Goal: Task Accomplishment & Management: Use online tool/utility

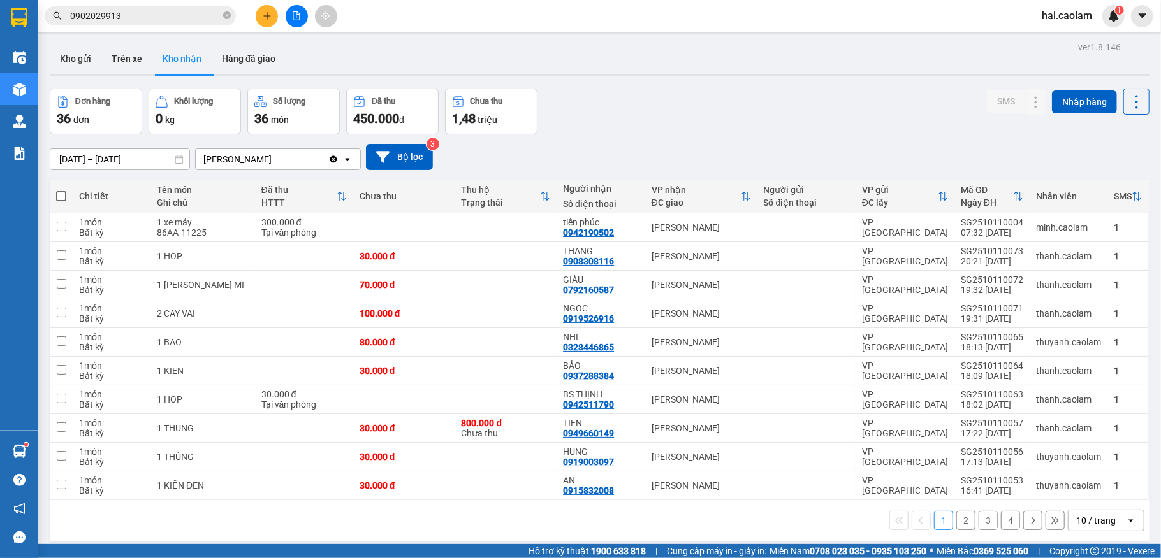
click at [182, 9] on input "0902029913" at bounding box center [145, 16] width 150 height 14
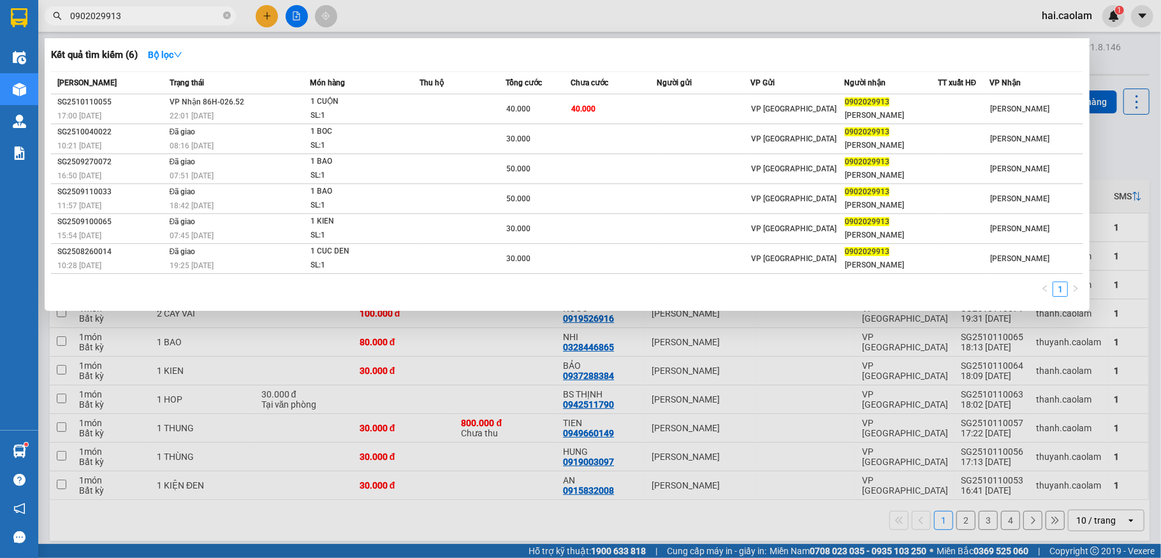
click at [182, 9] on input "0902029913" at bounding box center [145, 16] width 150 height 14
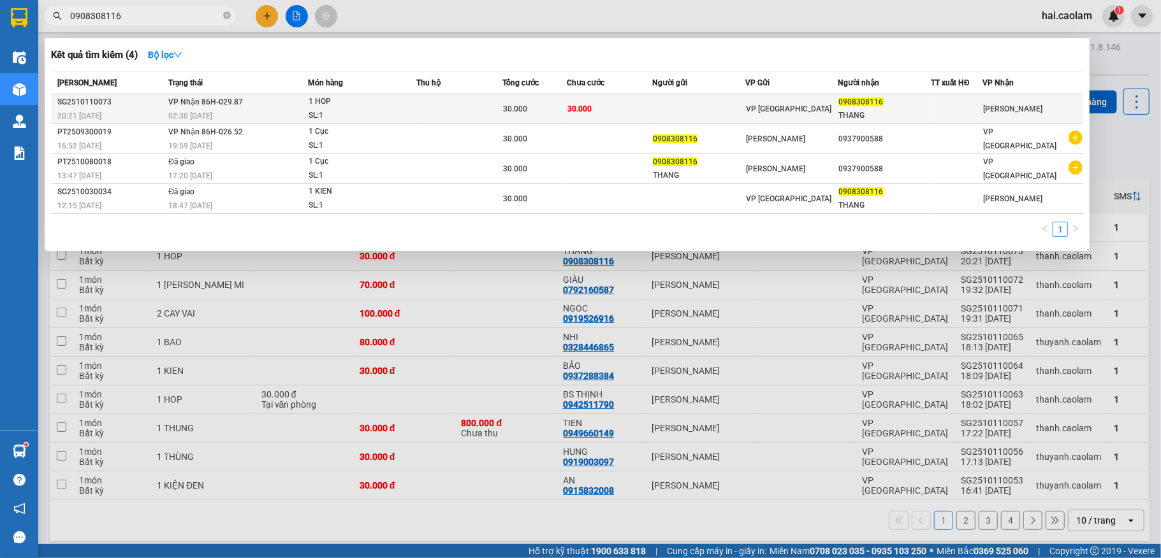
type input "0908308116"
click at [516, 105] on span "30.000" at bounding box center [515, 109] width 24 height 9
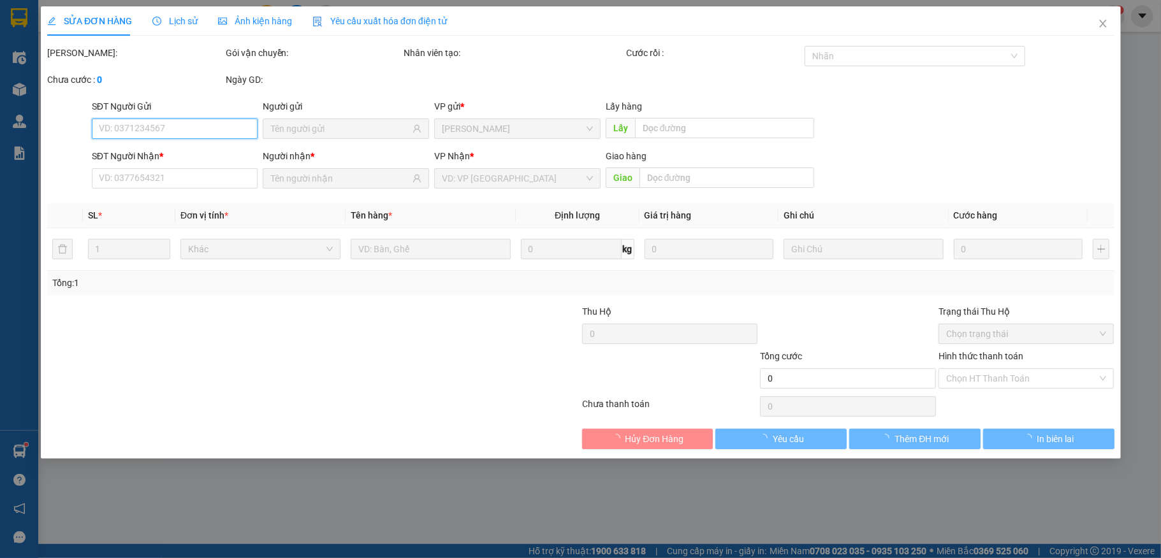
type input "0908308116"
type input "THANG"
type input "30.000"
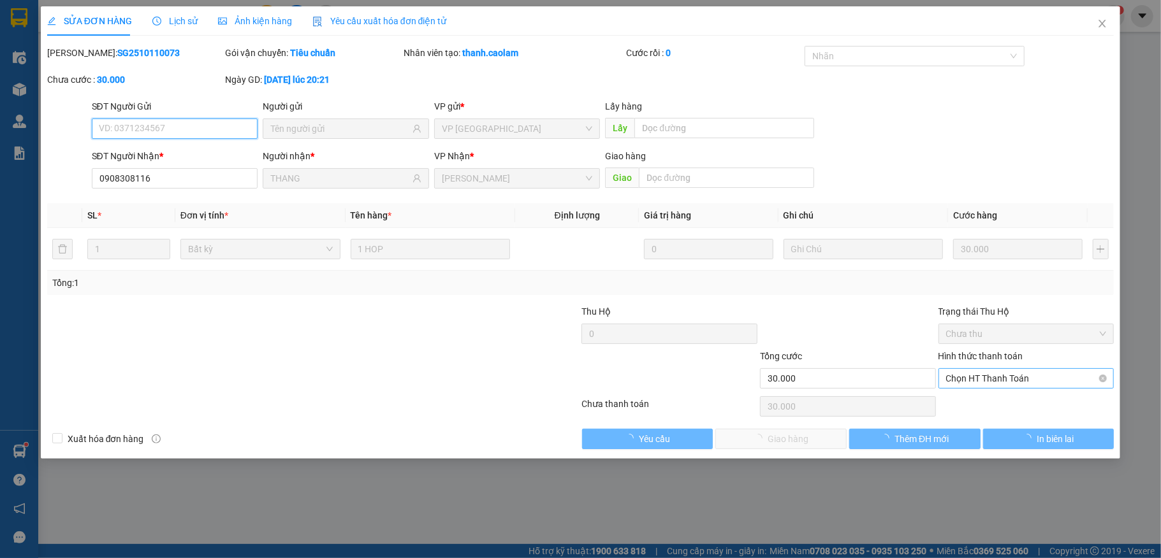
click at [1024, 380] on span "Chọn HT Thanh Toán" at bounding box center [1026, 378] width 161 height 19
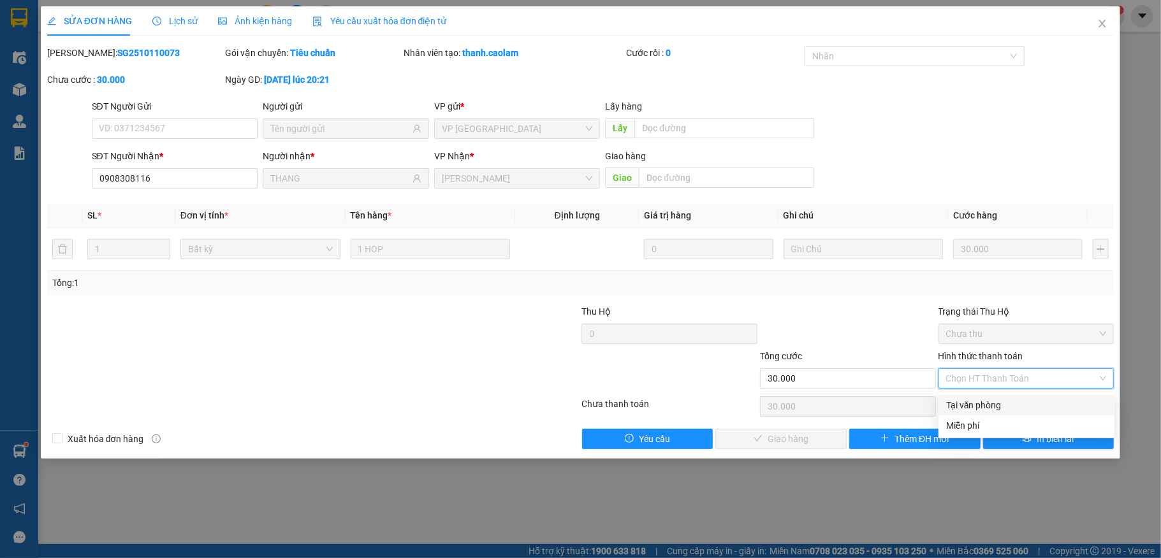
click at [997, 398] on div "Tại văn phòng" at bounding box center [1026, 405] width 161 height 14
type input "0"
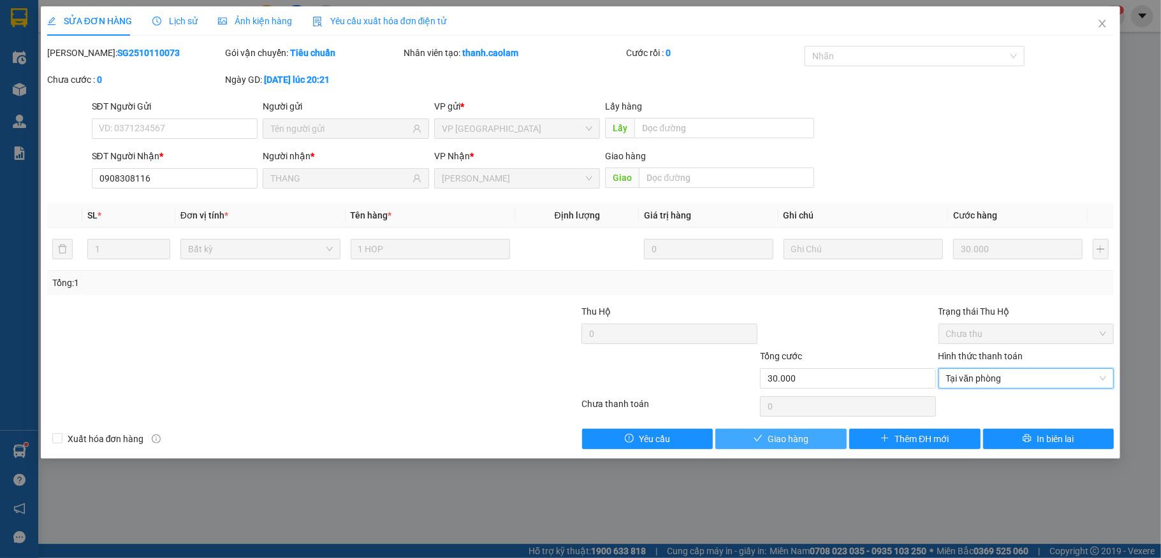
click at [801, 442] on span "Giao hàng" at bounding box center [787, 439] width 41 height 14
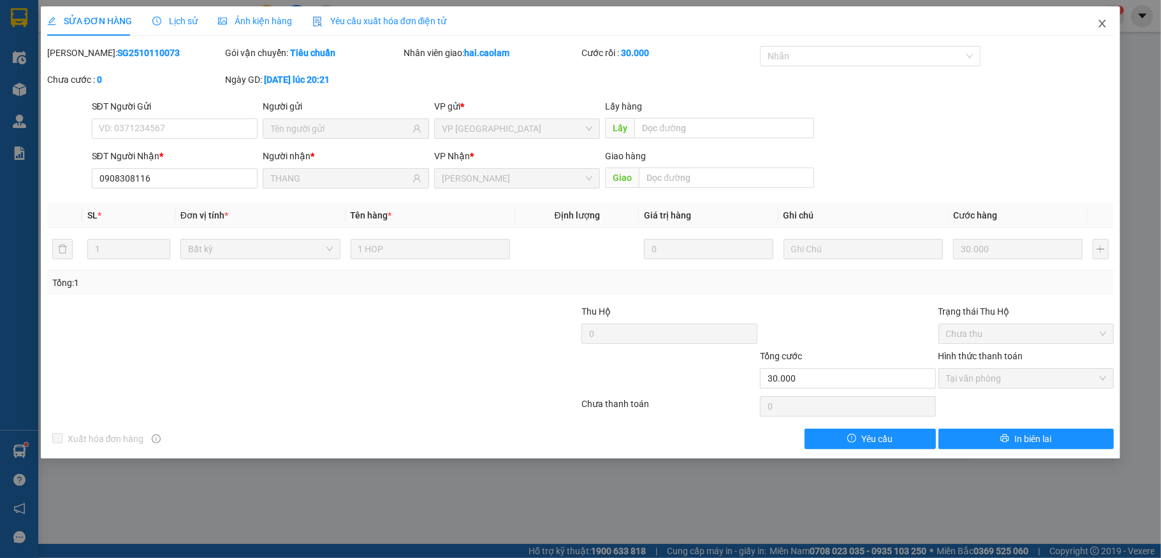
click at [1101, 24] on icon "close" at bounding box center [1102, 24] width 7 height 8
